Goal: Transaction & Acquisition: Purchase product/service

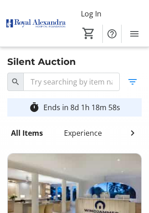
click at [27, 131] on div "All Items" at bounding box center [26, 133] width 39 height 18
click at [139, 136] on span at bounding box center [132, 133] width 18 height 18
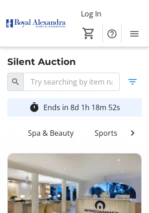
scroll to position [0, 423]
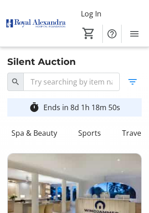
click at [89, 134] on div "Sports" at bounding box center [90, 133] width 30 height 18
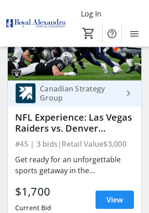
scroll to position [621, 0]
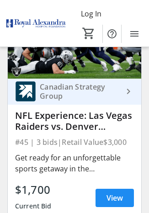
click at [117, 200] on span "View" at bounding box center [115, 197] width 16 height 11
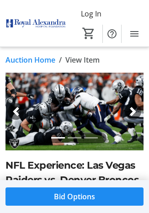
click at [34, 59] on link "Auction Home" at bounding box center [30, 59] width 50 height 11
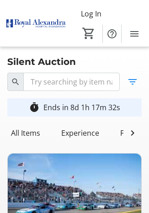
click at [88, 135] on div "Experience" at bounding box center [80, 133] width 45 height 18
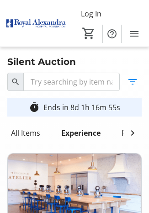
click at [136, 135] on mat-icon at bounding box center [132, 133] width 11 height 11
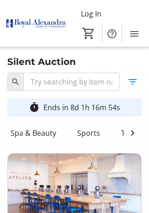
scroll to position [0, 423]
click at [131, 133] on div "Travel" at bounding box center [131, 133] width 28 height 18
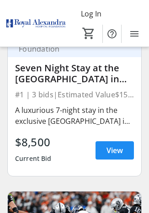
scroll to position [197, 0]
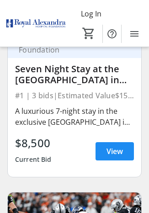
click at [117, 155] on span "View" at bounding box center [115, 151] width 16 height 11
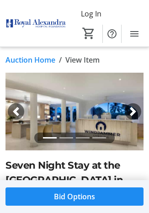
click at [136, 117] on div "Next" at bounding box center [133, 111] width 16 height 16
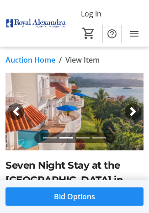
click at [135, 116] on span "button" at bounding box center [132, 111] width 9 height 9
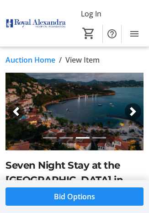
click at [132, 110] on span "button" at bounding box center [132, 111] width 9 height 9
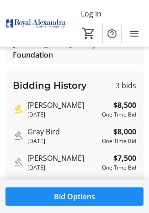
scroll to position [480, 0]
